Goal: Obtain resource: Download file/media

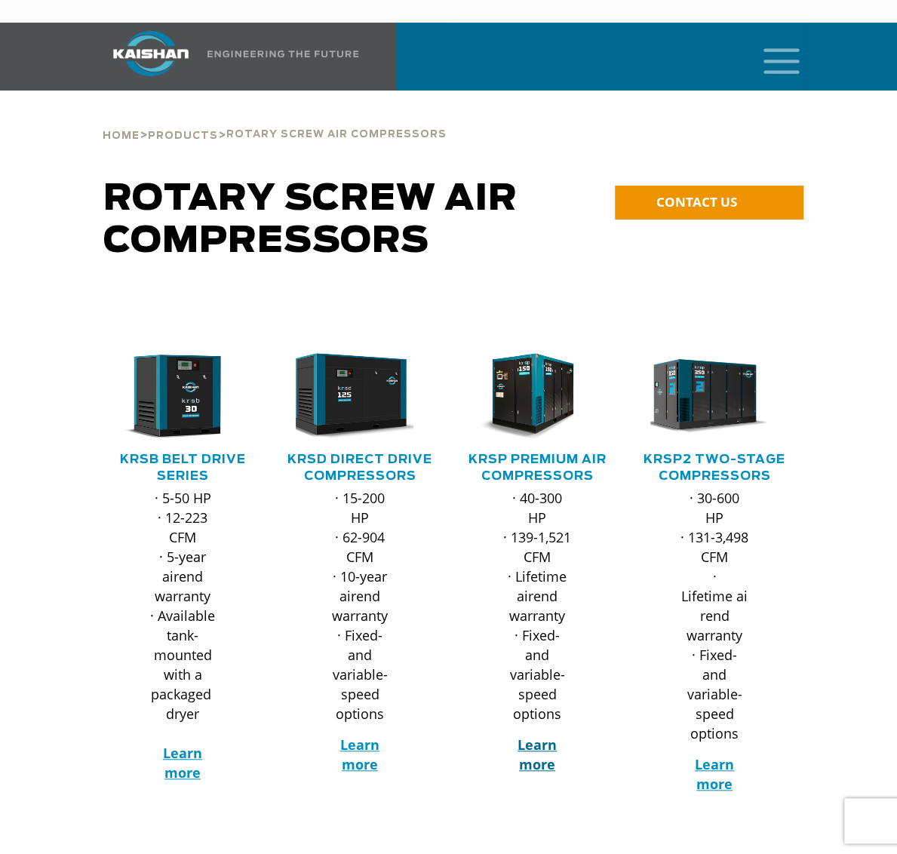
click at [548, 736] on strong "Learn more" at bounding box center [537, 755] width 39 height 38
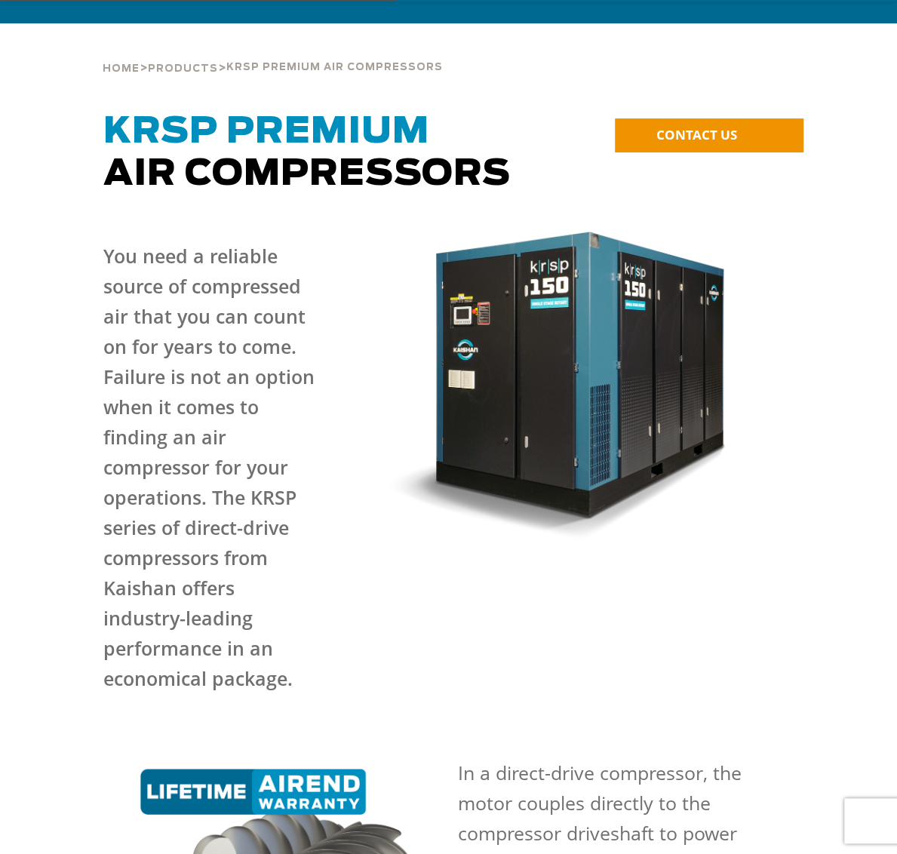
scroll to position [151, 0]
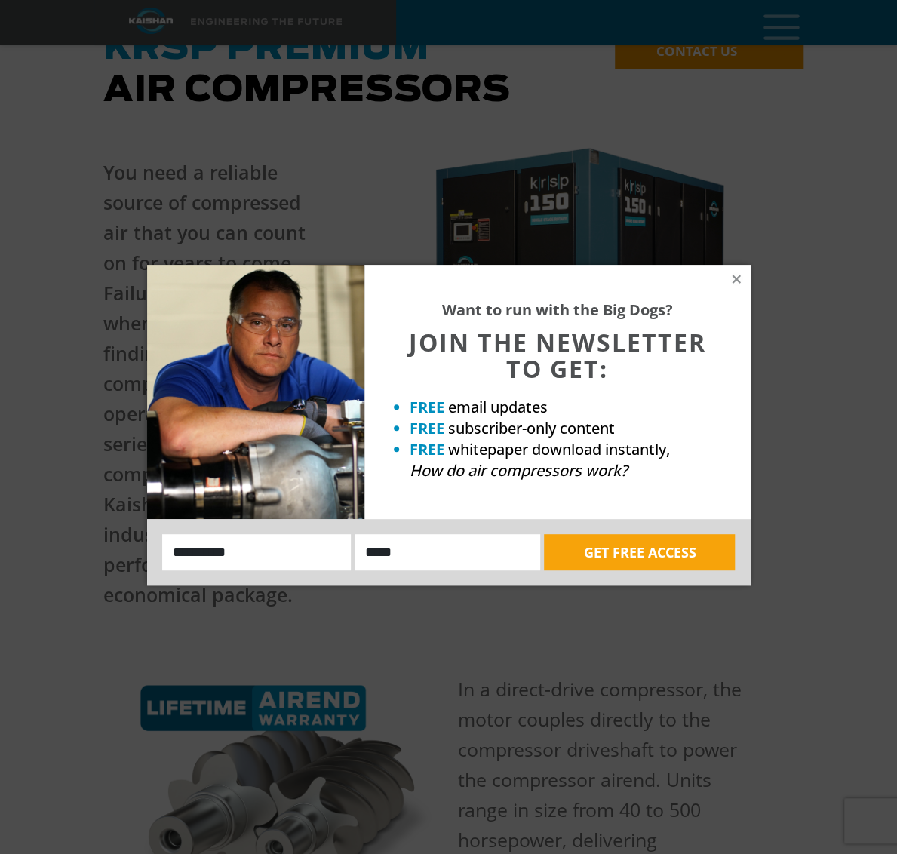
click at [728, 281] on div "Want to run with the Big Dogs? JOIN THE NEWSLETTER TO GET: FREE email updates F…" at bounding box center [557, 392] width 386 height 254
click at [736, 278] on icon at bounding box center [736, 279] width 8 height 8
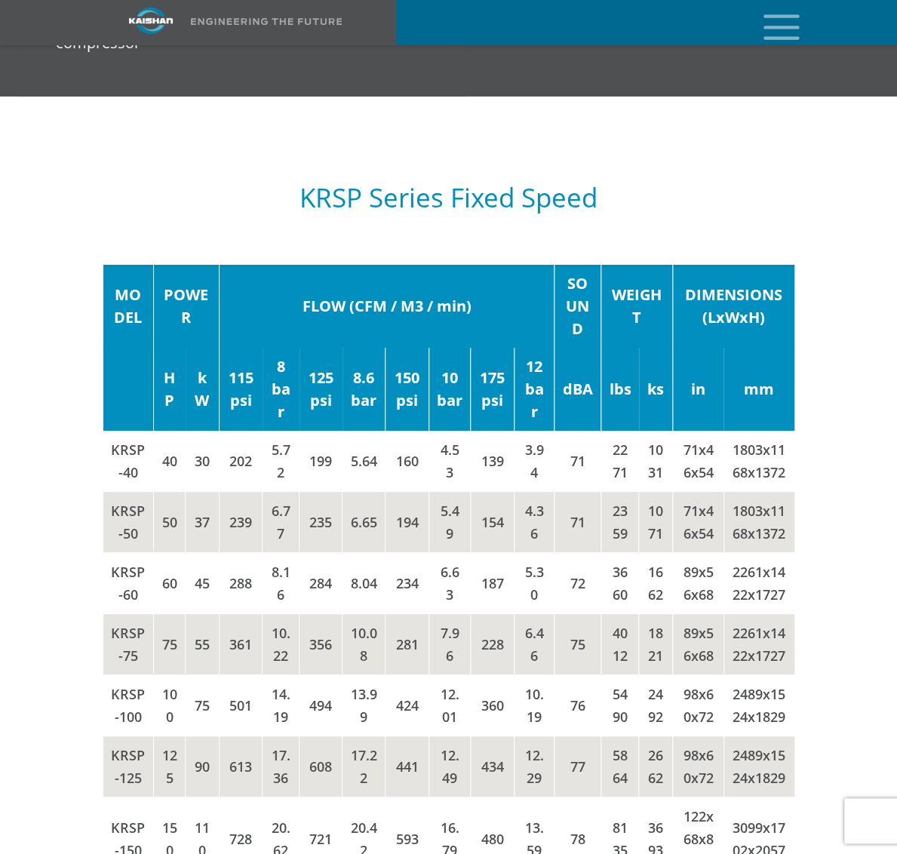
scroll to position [2339, 0]
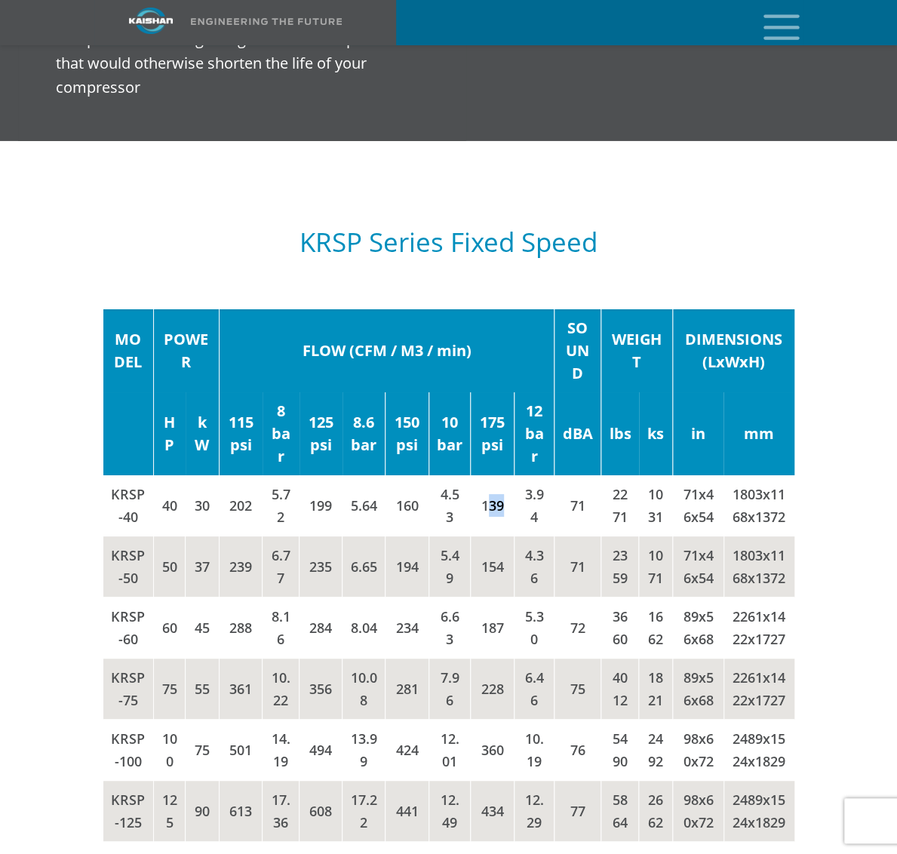
drag, startPoint x: 506, startPoint y: 321, endPoint x: 484, endPoint y: 320, distance: 21.1
click at [484, 475] on td "139" at bounding box center [493, 505] width 44 height 61
drag, startPoint x: 524, startPoint y: 309, endPoint x: 537, endPoint y: 331, distance: 26.0
click at [537, 475] on td "3.94" at bounding box center [535, 505] width 40 height 61
drag, startPoint x: 111, startPoint y: 312, endPoint x: 134, endPoint y: 331, distance: 30.0
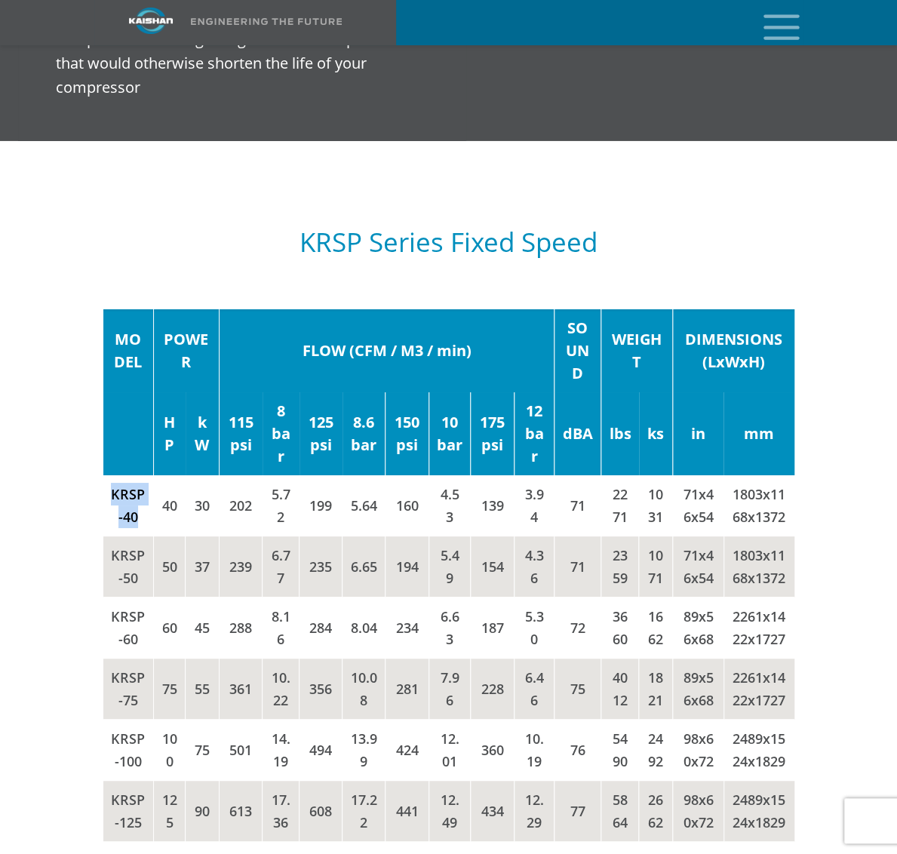
click at [134, 475] on td "KRSP-40" at bounding box center [128, 505] width 51 height 61
copy td "KRSP-40"
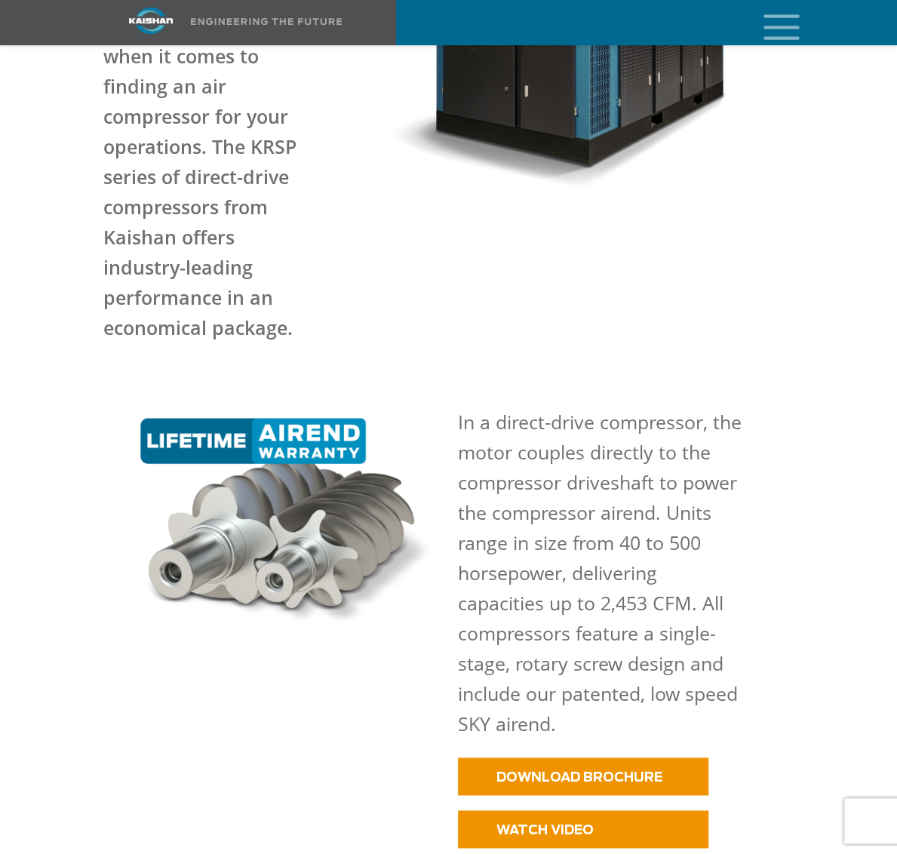
scroll to position [0, 0]
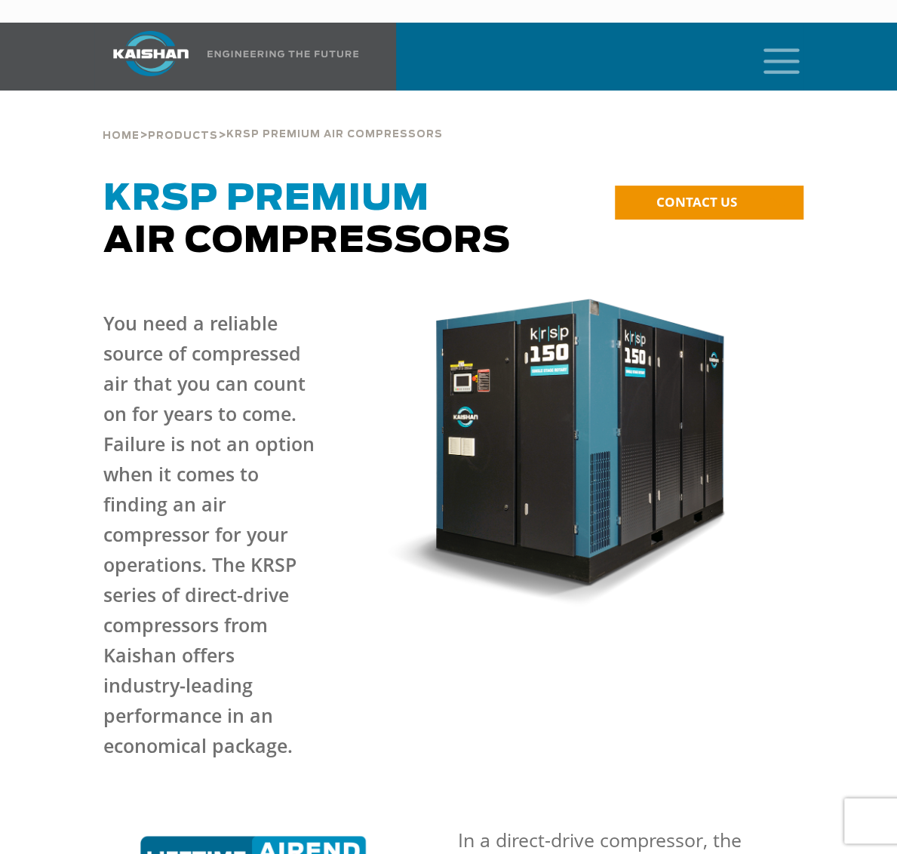
click at [254, 130] on span "krsp premium air compressors" at bounding box center [334, 135] width 217 height 10
click at [211, 131] on span "Products" at bounding box center [183, 136] width 70 height 10
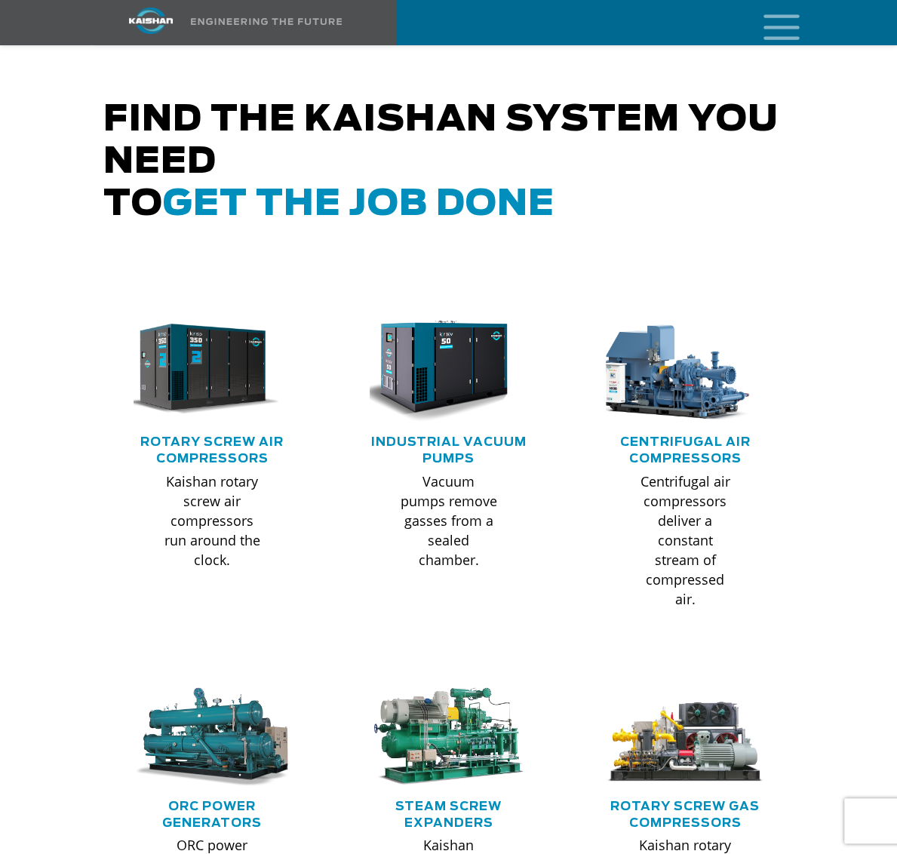
scroll to position [679, 0]
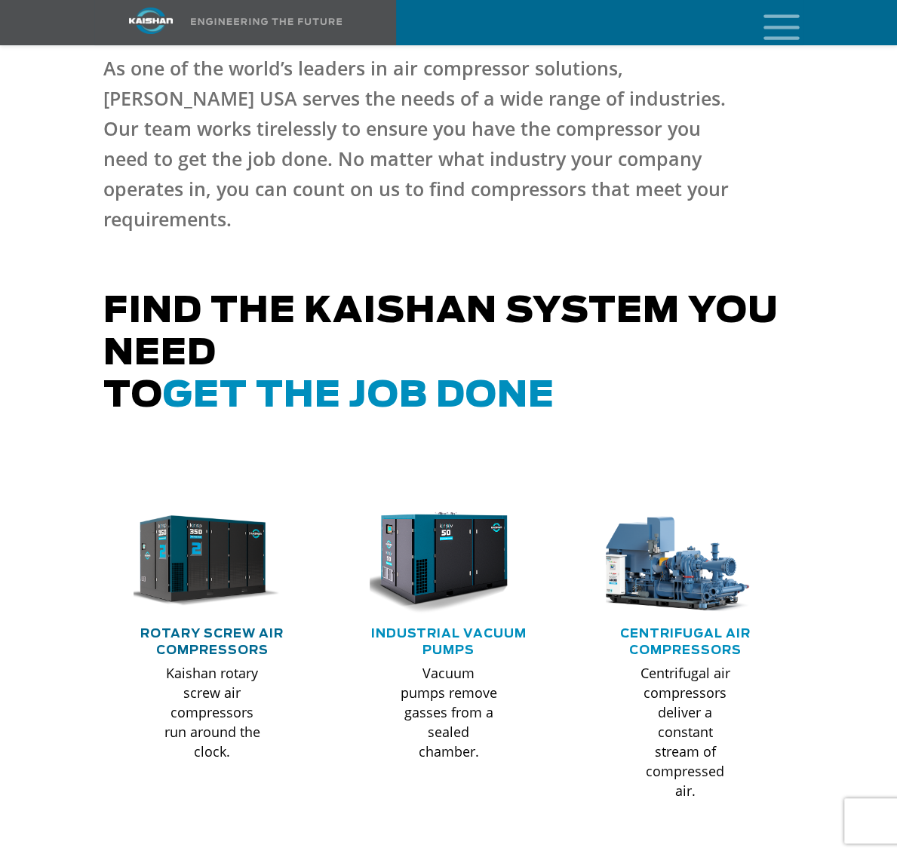
click at [210, 628] on link "Rotary Screw Air Compressors" at bounding box center [211, 642] width 143 height 29
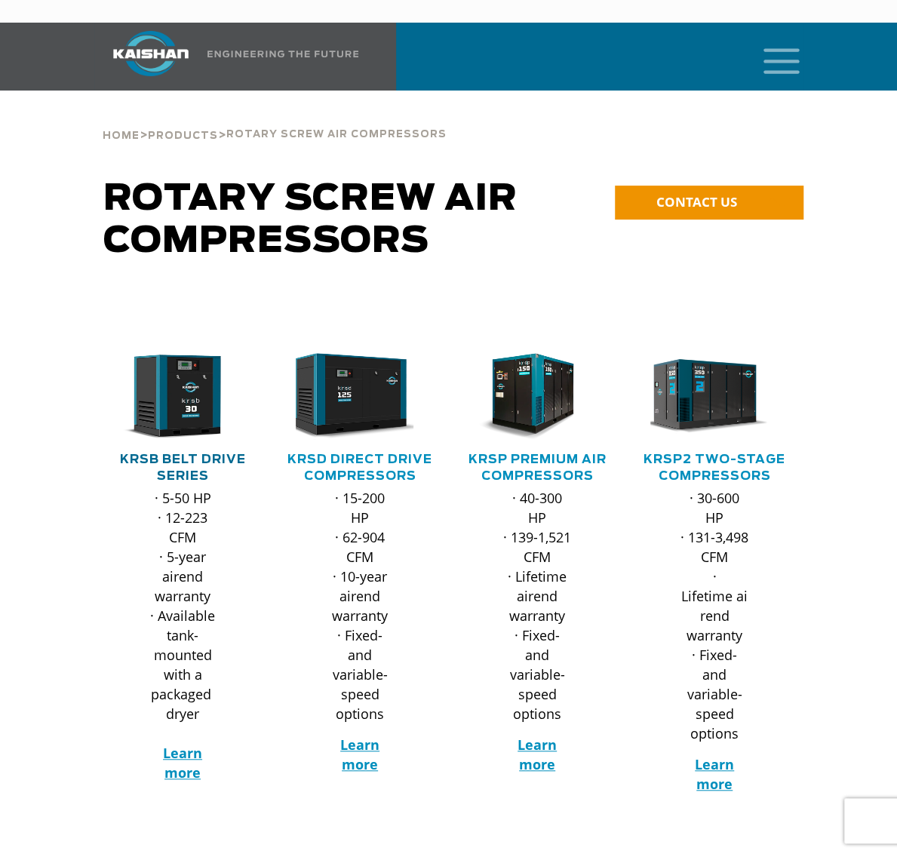
click at [192, 454] on link "KRSB Belt Drive Series" at bounding box center [183, 468] width 126 height 29
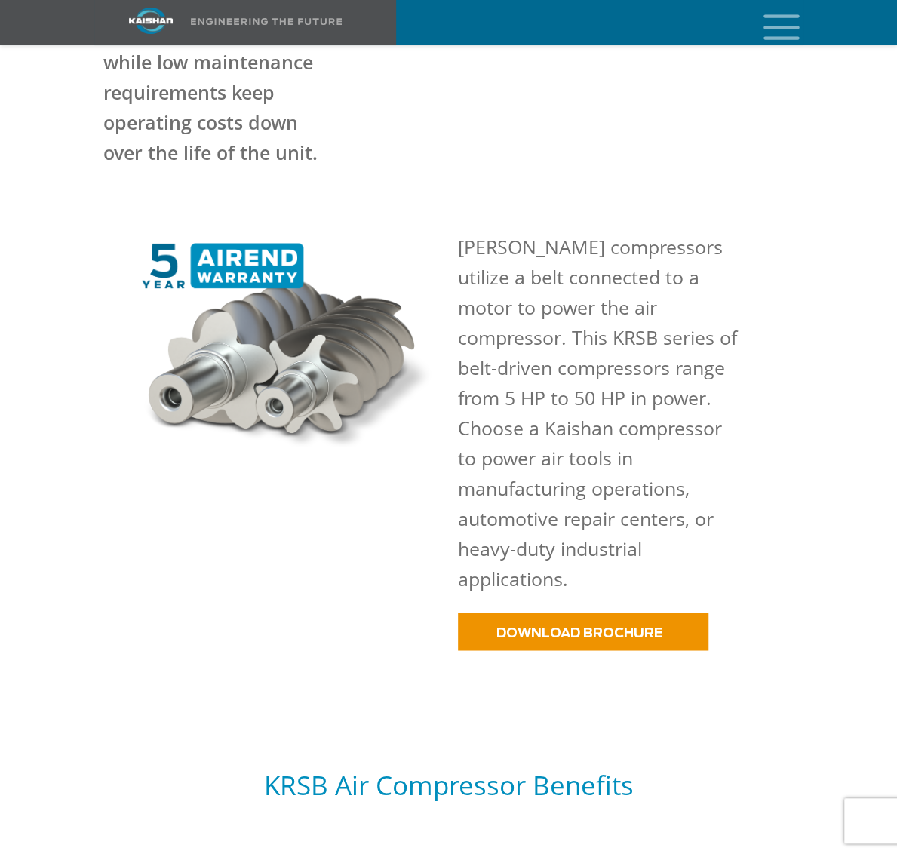
scroll to position [906, 0]
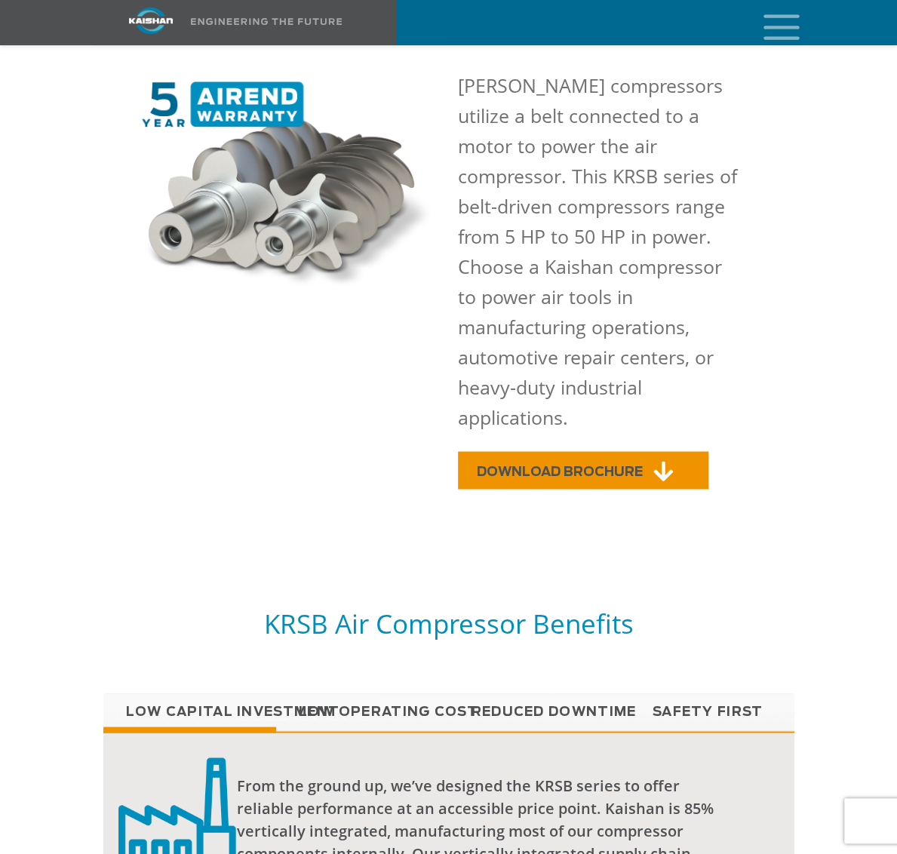
click at [589, 451] on link "DOWNLOAD BROCHURE" at bounding box center [583, 470] width 251 height 38
